Goal: Task Accomplishment & Management: Use online tool/utility

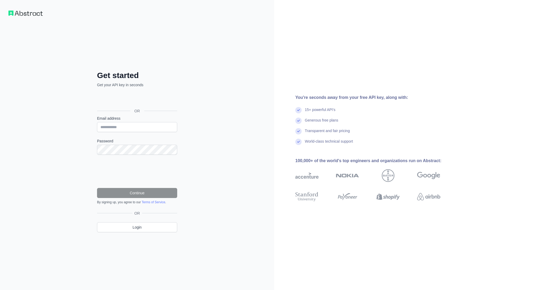
click at [157, 97] on div "Zaloguj się przez Google. Otwiera się w nowej karcie" at bounding box center [136, 99] width 79 height 12
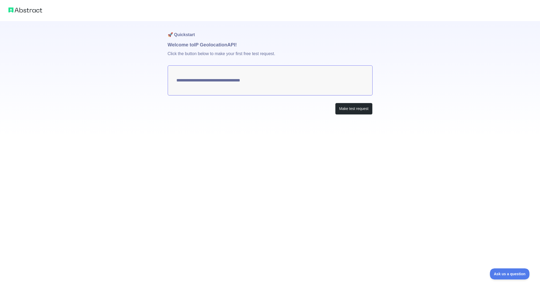
type textarea "**********"
click at [351, 110] on button "Make test request" at bounding box center [353, 109] width 37 height 12
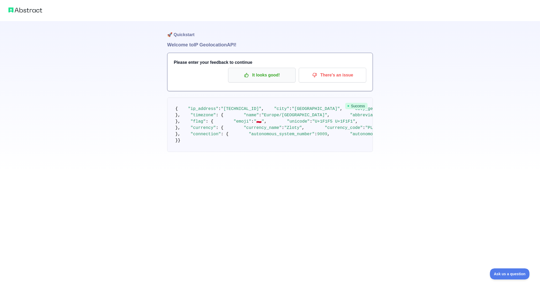
click at [266, 75] on p "It looks good!" at bounding box center [262, 75] width 60 height 9
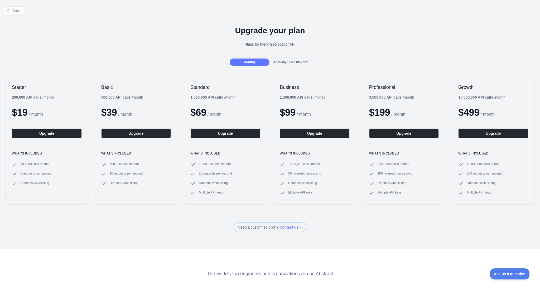
click at [13, 11] on span "Back" at bounding box center [16, 11] width 8 height 4
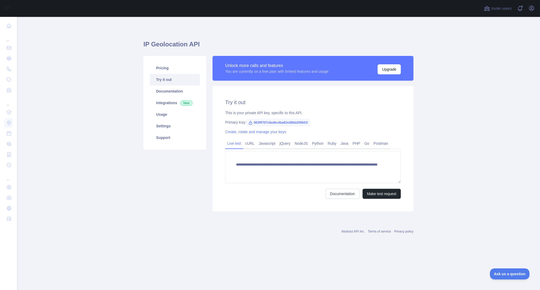
click at [257, 121] on span "063fff707c6a4bc4ba62e38bb205841f" at bounding box center [278, 123] width 64 height 8
click at [250, 122] on icon at bounding box center [250, 123] width 4 height 4
drag, startPoint x: 254, startPoint y: 121, endPoint x: 330, endPoint y: 124, distance: 76.5
click at [330, 124] on div "Primary Key: 063fff707c6a4bc4ba62e38bb205841f" at bounding box center [313, 122] width 176 height 5
copy div "063fff707c6a4bc4ba62e38bb205841f"
